Goal: Transaction & Acquisition: Subscribe to service/newsletter

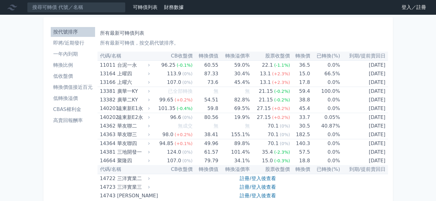
click at [403, 7] on link "登入／註冊" at bounding box center [414, 7] width 34 height 10
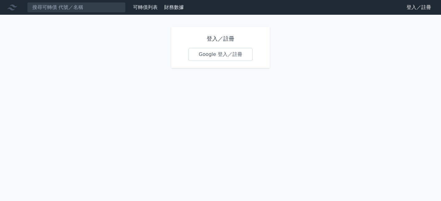
click at [201, 55] on link "Google 登入／註冊" at bounding box center [220, 54] width 64 height 13
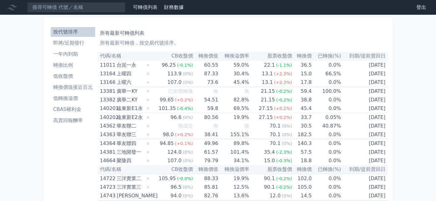
click at [70, 44] on li "即將/近期發行" at bounding box center [73, 42] width 44 height 7
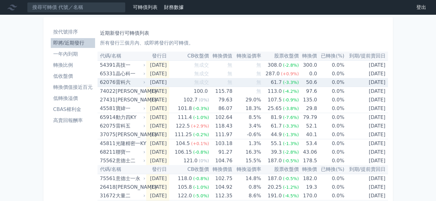
click at [147, 84] on td "[DATE]" at bounding box center [157, 82] width 23 height 9
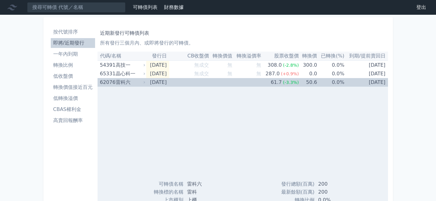
click at [147, 84] on td "[DATE]" at bounding box center [157, 82] width 23 height 9
